Goal: Task Accomplishment & Management: Complete application form

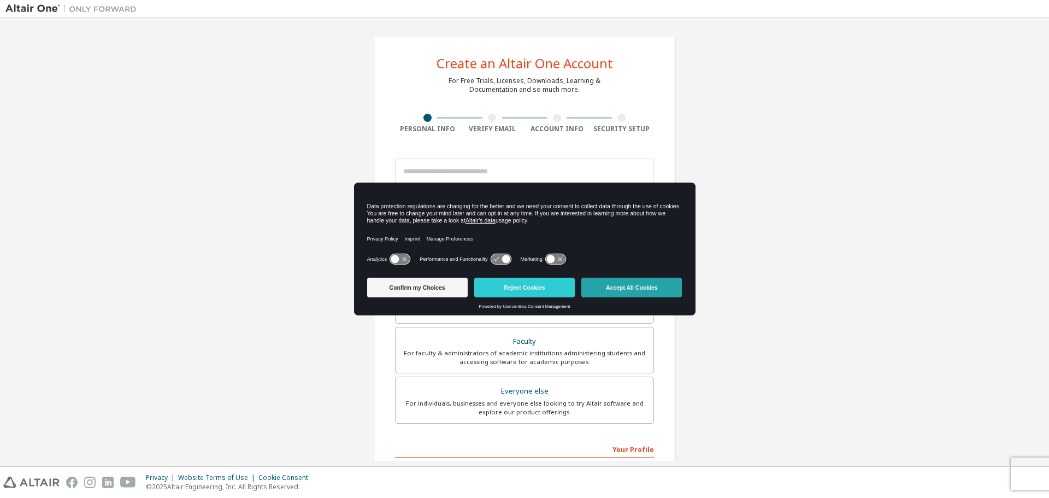
click at [638, 293] on button "Accept All Cookies" at bounding box center [631, 288] width 101 height 20
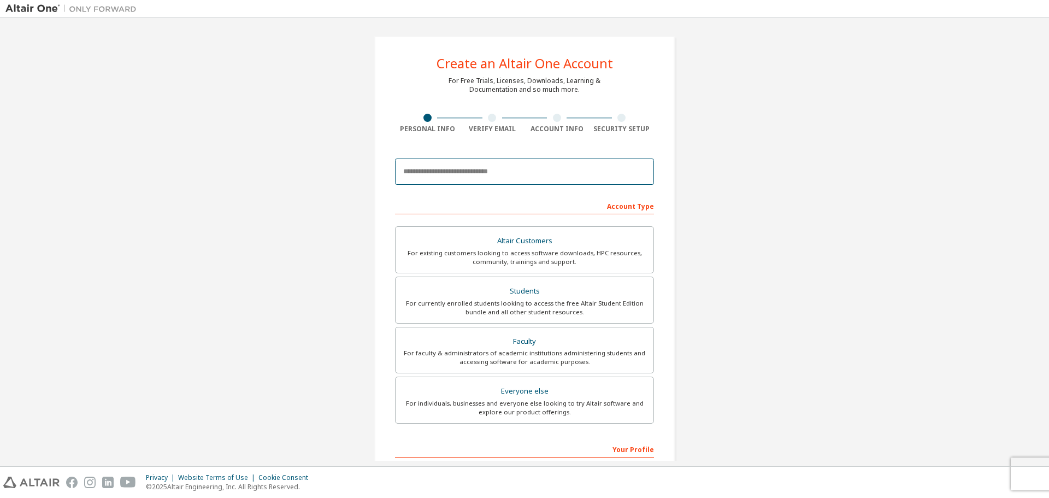
click at [555, 173] on input "email" at bounding box center [524, 171] width 259 height 26
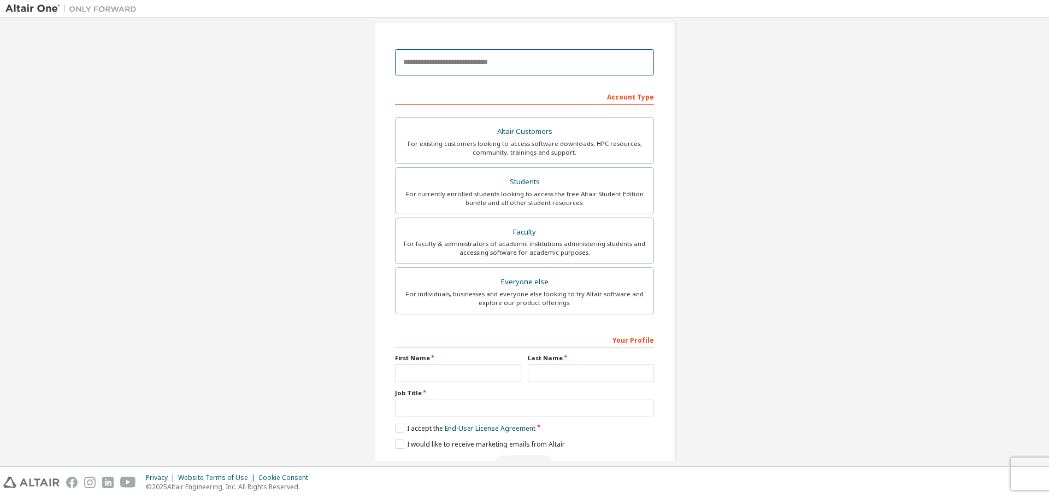
scroll to position [55, 0]
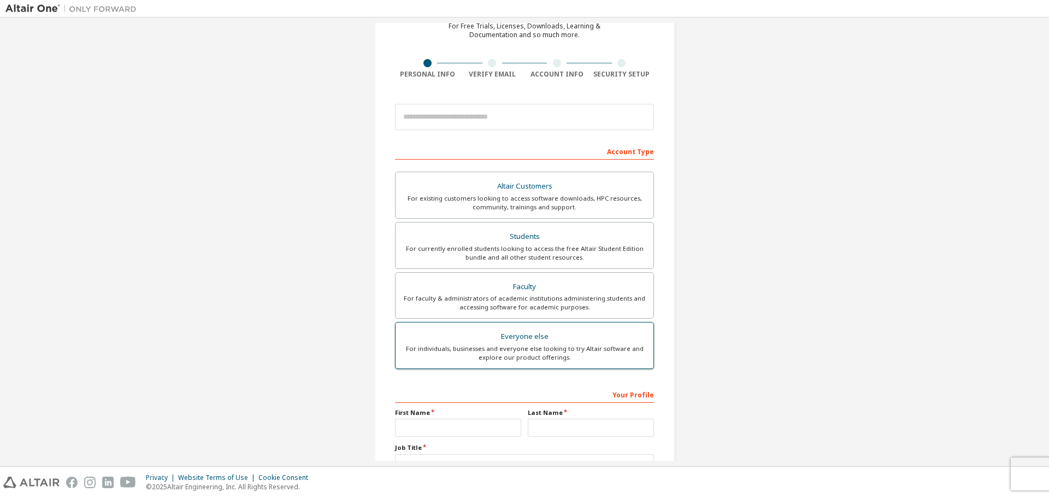
click at [575, 361] on div "For individuals, businesses and everyone else looking to try Altair software an…" at bounding box center [524, 352] width 245 height 17
click at [516, 118] on input "email" at bounding box center [524, 117] width 259 height 26
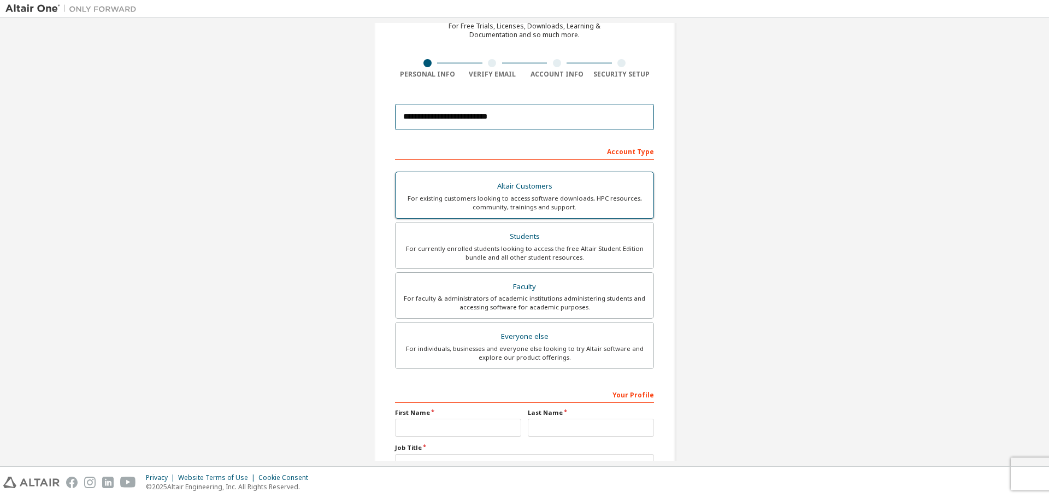
type input "**********"
click at [534, 202] on div "For existing customers looking to access software downloads, HPC resources, com…" at bounding box center [524, 202] width 245 height 17
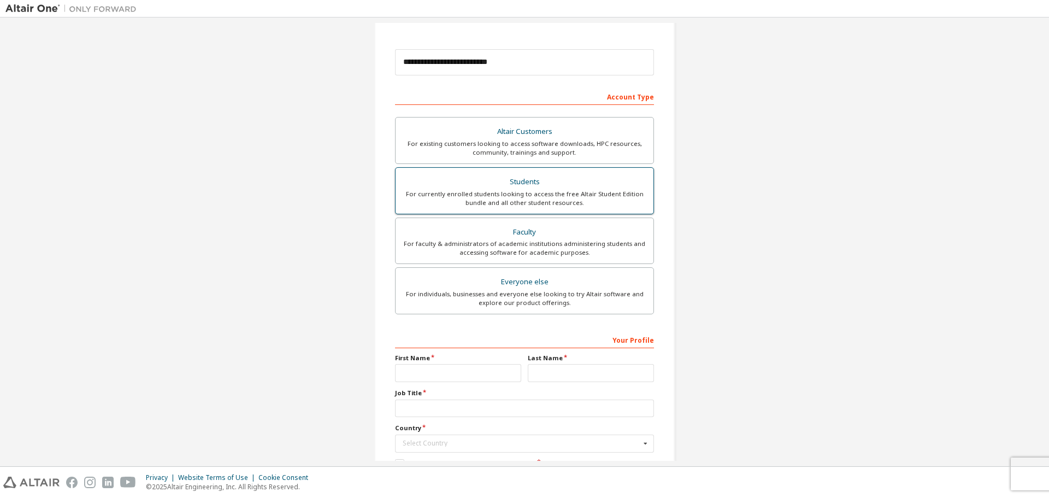
scroll to position [164, 0]
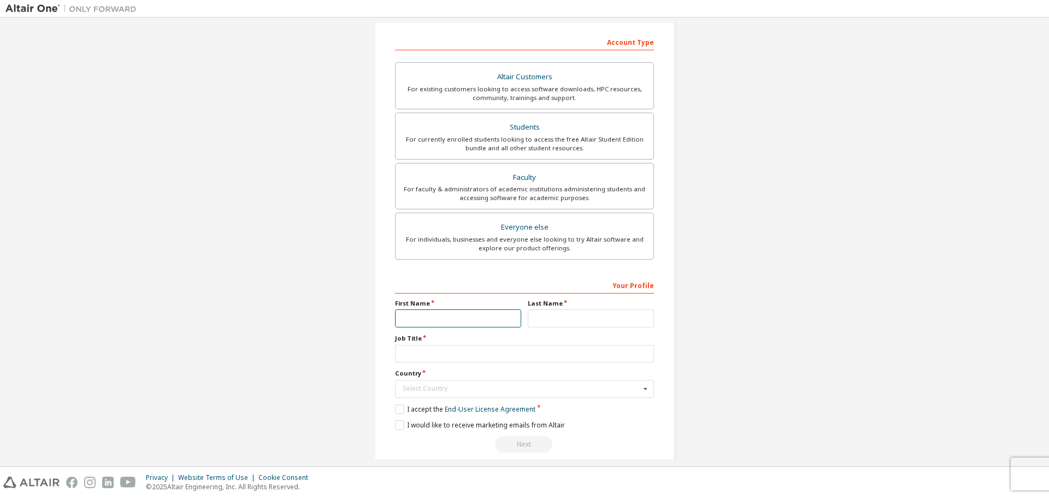
click at [438, 315] on input "text" at bounding box center [458, 318] width 126 height 18
type input "***"
click at [561, 326] on input "text" at bounding box center [591, 318] width 126 height 18
type input "*****"
click at [419, 360] on input "text" at bounding box center [524, 354] width 259 height 18
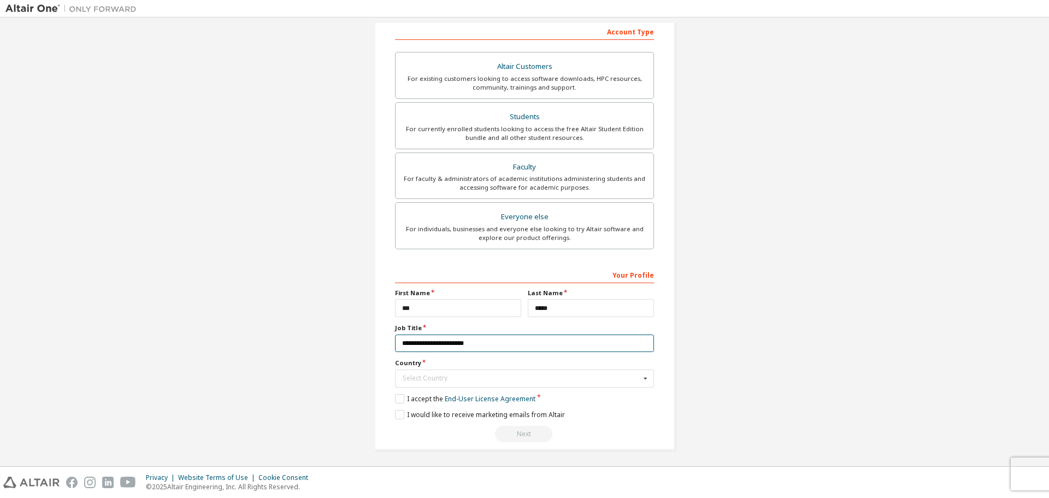
scroll to position [177, 0]
type input "**********"
click at [571, 380] on input "text" at bounding box center [525, 376] width 258 height 17
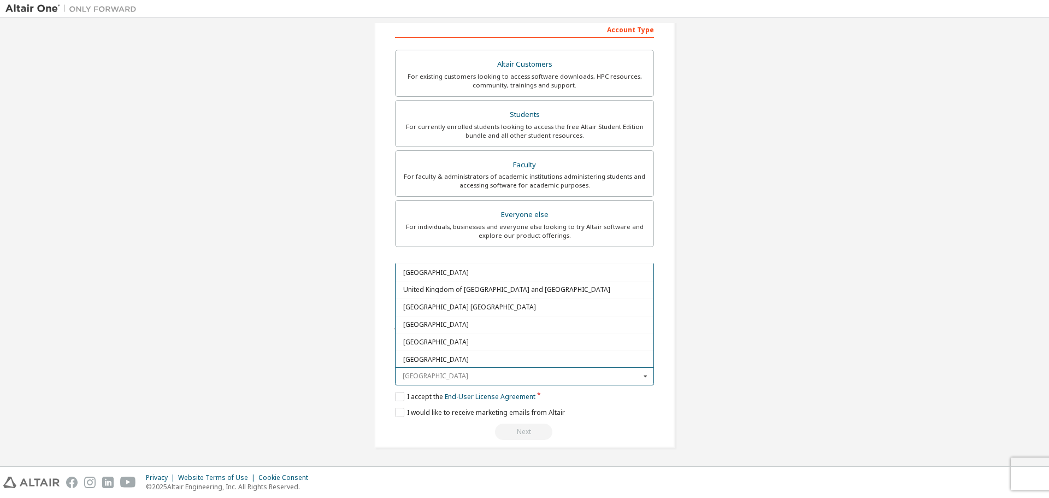
scroll to position [3880, 0]
click at [490, 293] on span "[GEOGRAPHIC_DATA]" at bounding box center [524, 290] width 243 height 7
type input "***"
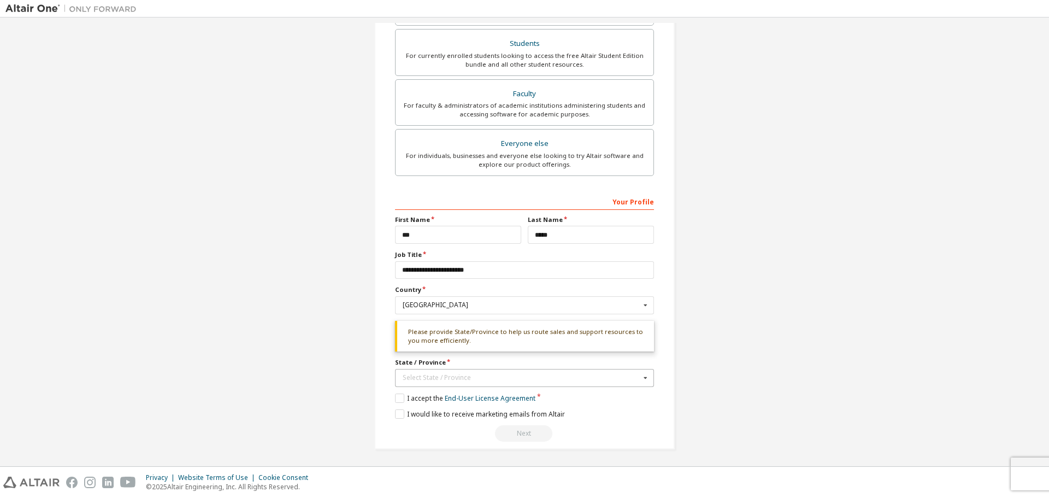
scroll to position [249, 0]
click at [532, 375] on div "Select State / Province" at bounding box center [522, 376] width 238 height 7
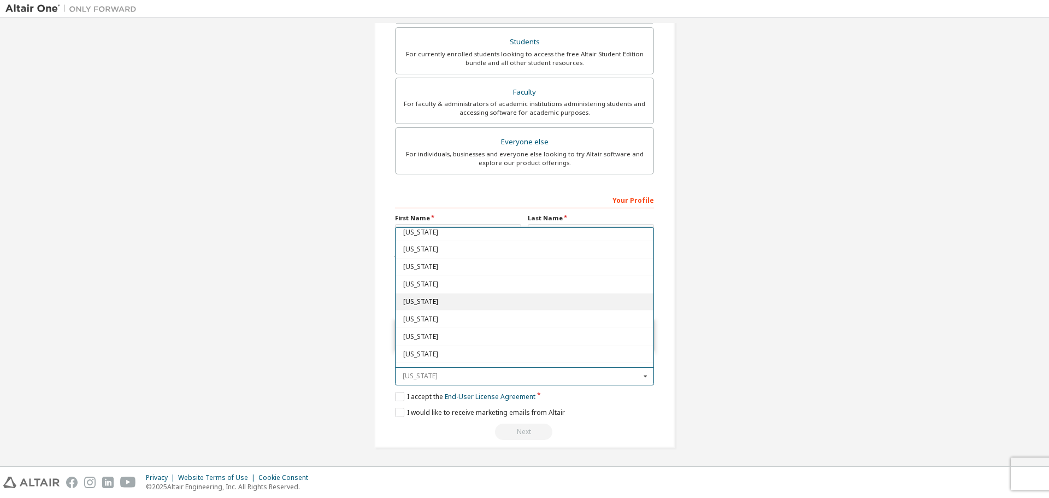
scroll to position [109, 0]
click at [525, 337] on span "[US_STATE]" at bounding box center [524, 336] width 243 height 7
type input "**"
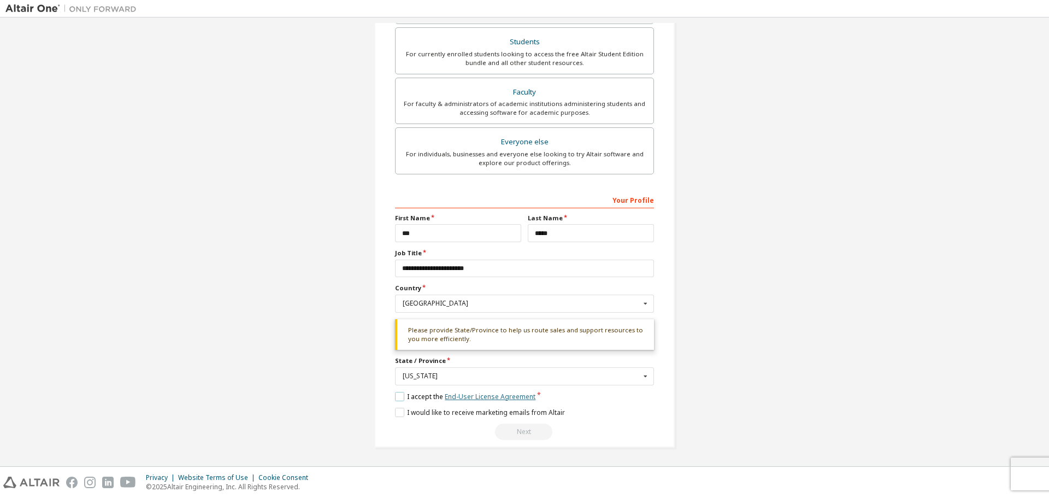
click at [474, 400] on link "End-User License Agreement" at bounding box center [490, 396] width 91 height 9
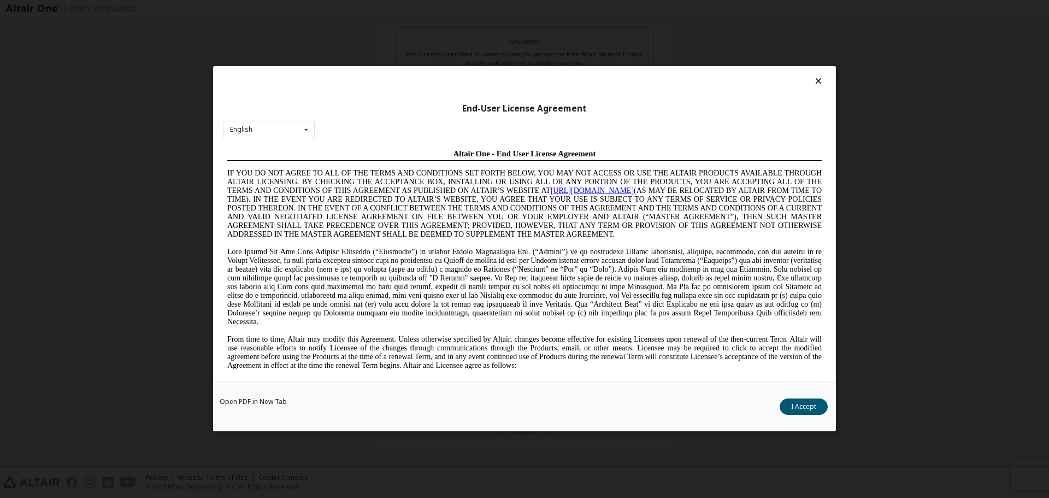
scroll to position [0, 0]
click at [806, 409] on button "I Accept" at bounding box center [804, 407] width 48 height 16
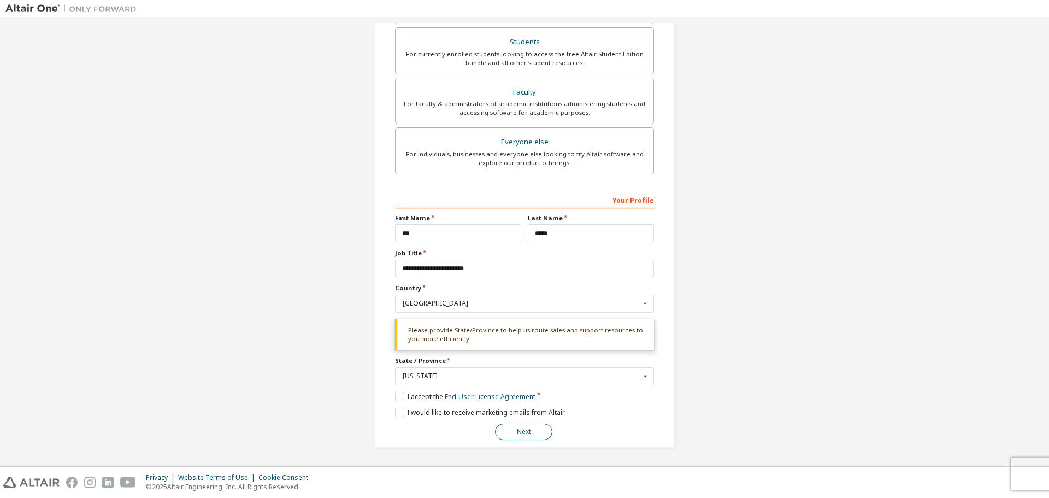
click at [539, 428] on button "Next" at bounding box center [523, 432] width 57 height 16
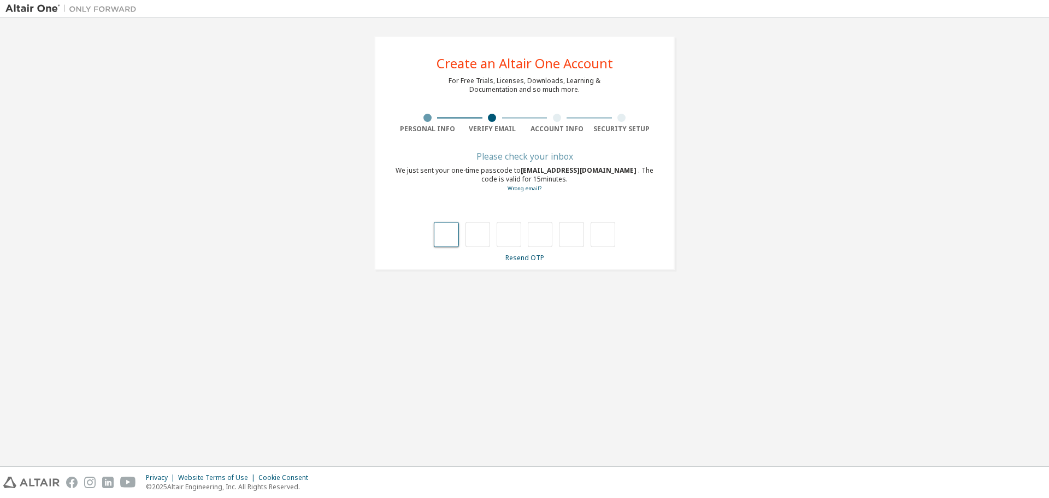
click at [449, 240] on input "text" at bounding box center [446, 234] width 25 height 25
type input "*"
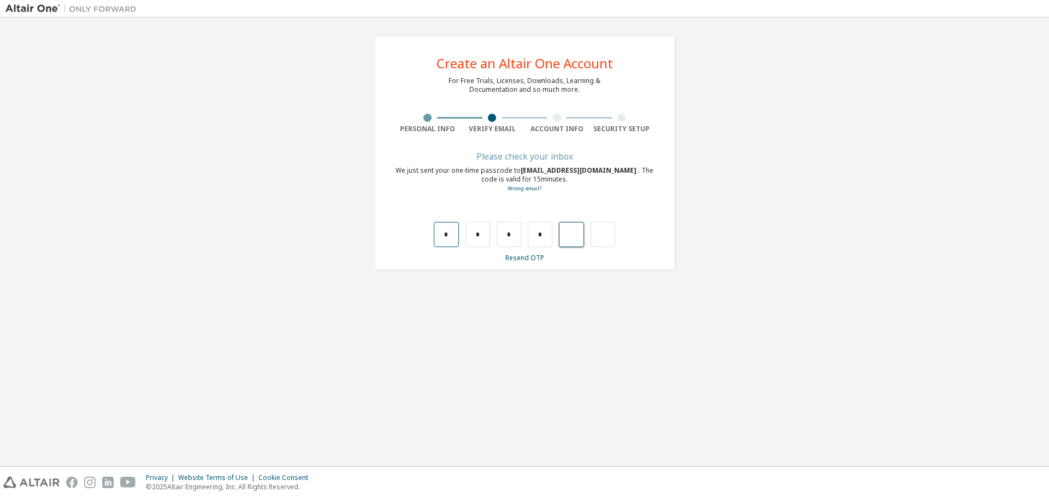
type input "*"
